Goal: Information Seeking & Learning: Learn about a topic

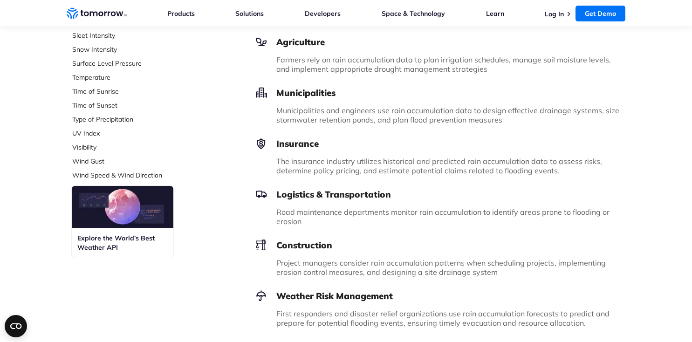
scroll to position [326, 0]
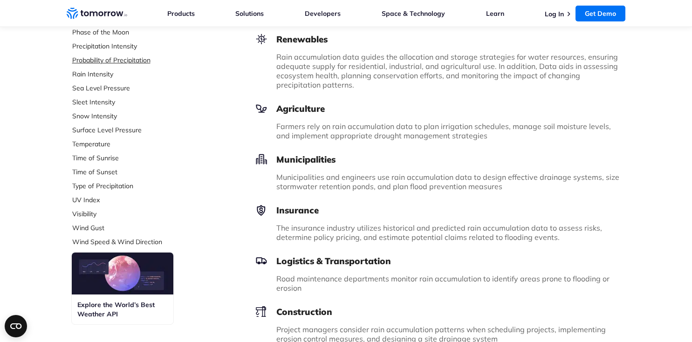
click at [104, 60] on link "Probability of Precipitation" at bounding box center [134, 59] width 124 height 9
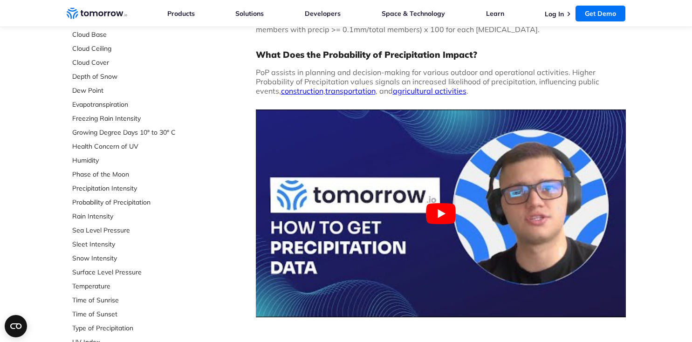
scroll to position [186, 0]
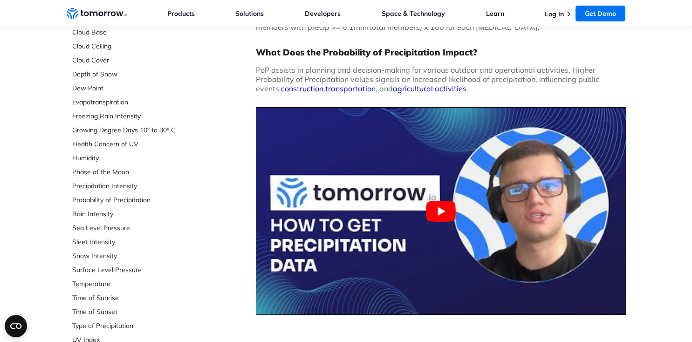
drag, startPoint x: 47, startPoint y: 166, endPoint x: 60, endPoint y: 157, distance: 15.9
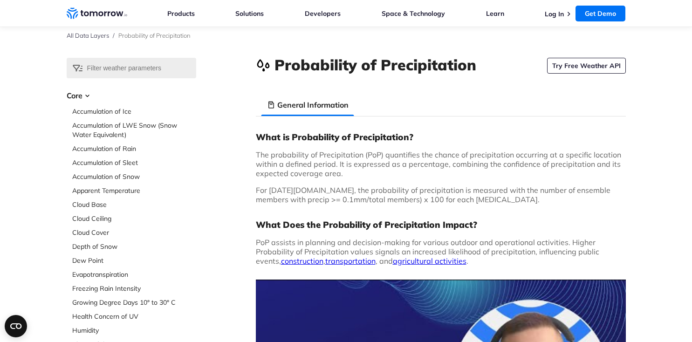
scroll to position [0, 0]
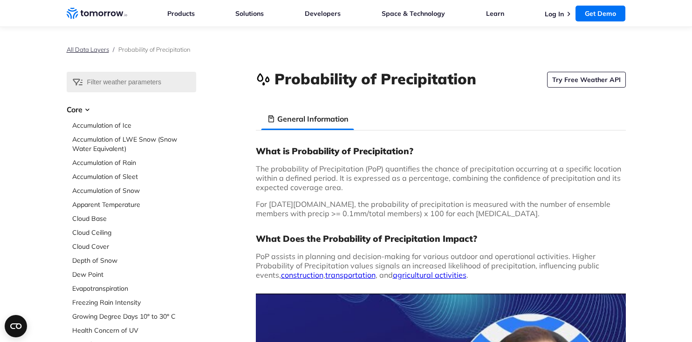
click at [85, 46] on link "All Data Layers" at bounding box center [88, 49] width 42 height 7
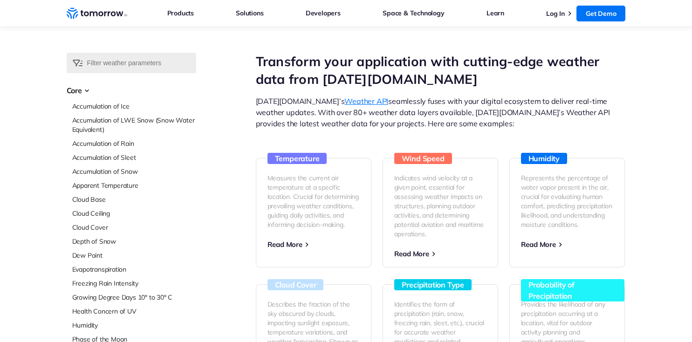
scroll to position [47, 0]
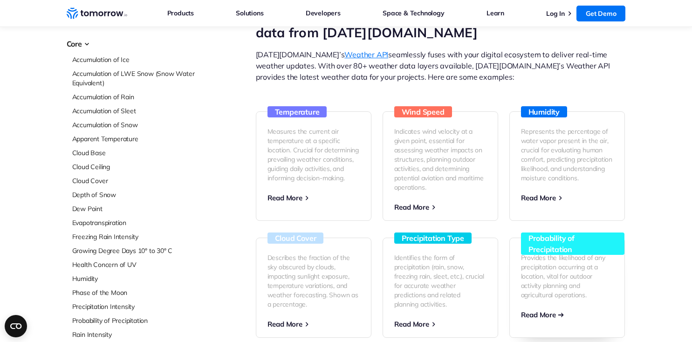
click at [542, 316] on span "Read More" at bounding box center [538, 314] width 35 height 9
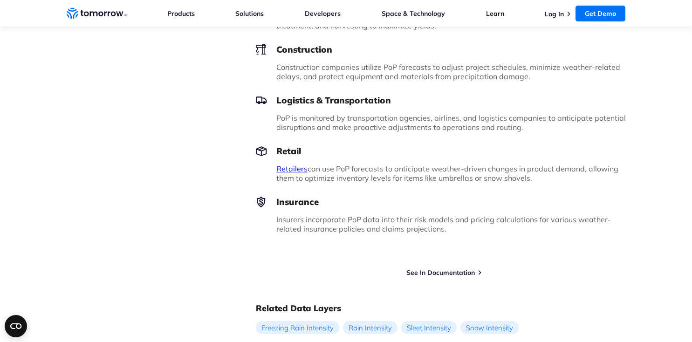
scroll to position [652, 0]
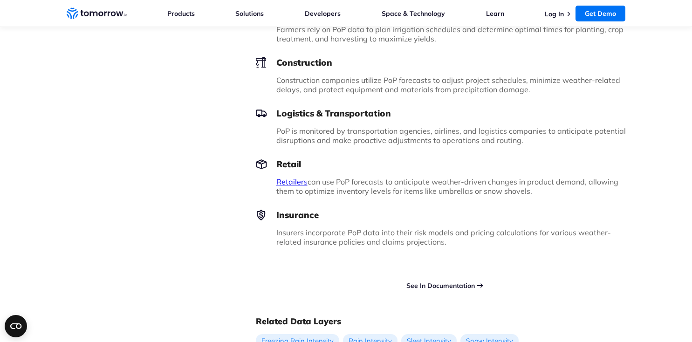
click at [436, 283] on link "See In Documentation" at bounding box center [440, 285] width 68 height 8
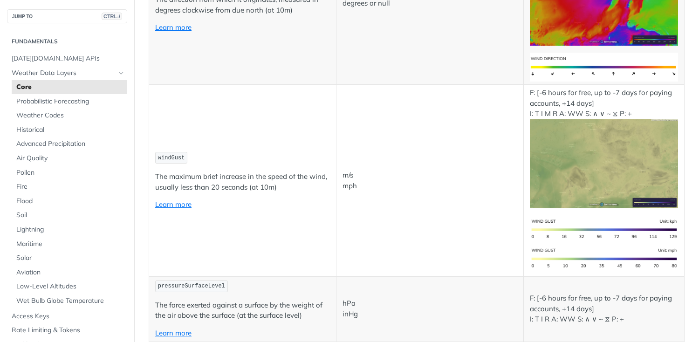
scroll to position [1118, 0]
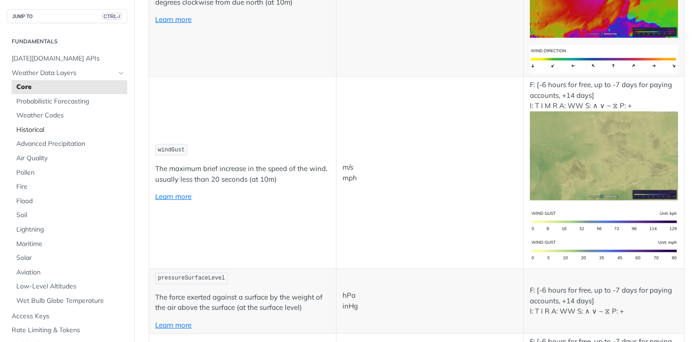
click at [62, 127] on span "Historical" at bounding box center [70, 129] width 109 height 9
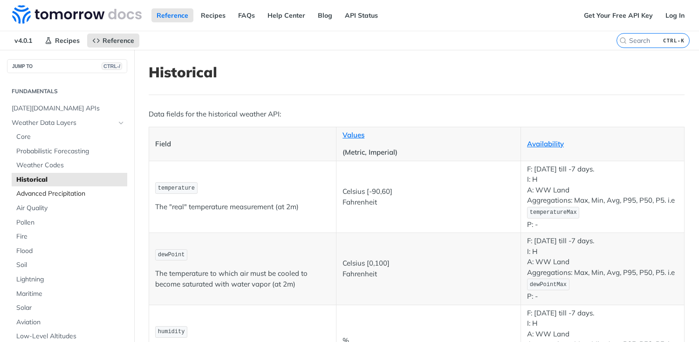
click at [75, 193] on span "Advanced Precipitation" at bounding box center [70, 193] width 109 height 9
